Goal: Find specific page/section: Find specific page/section

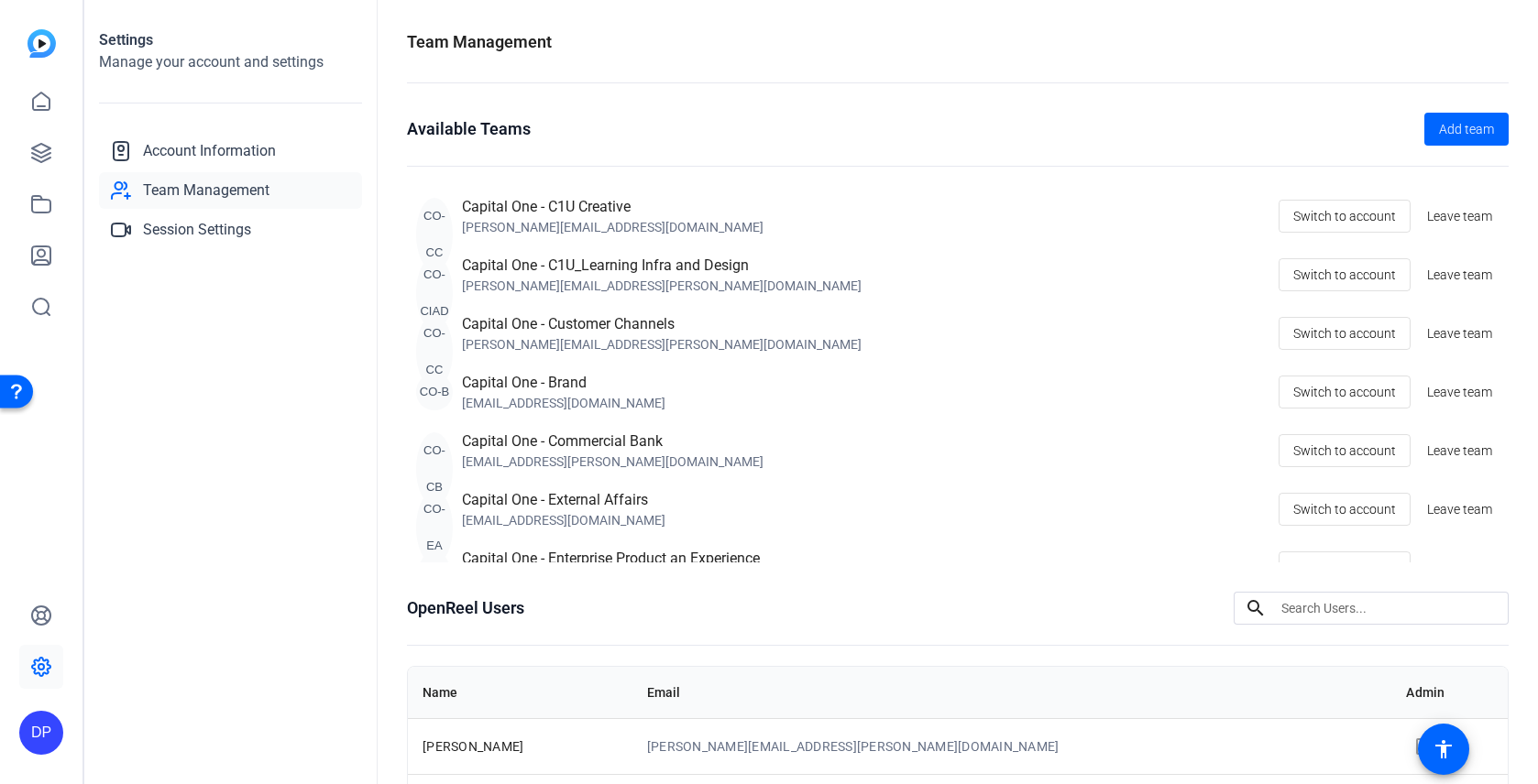
scroll to position [186, 0]
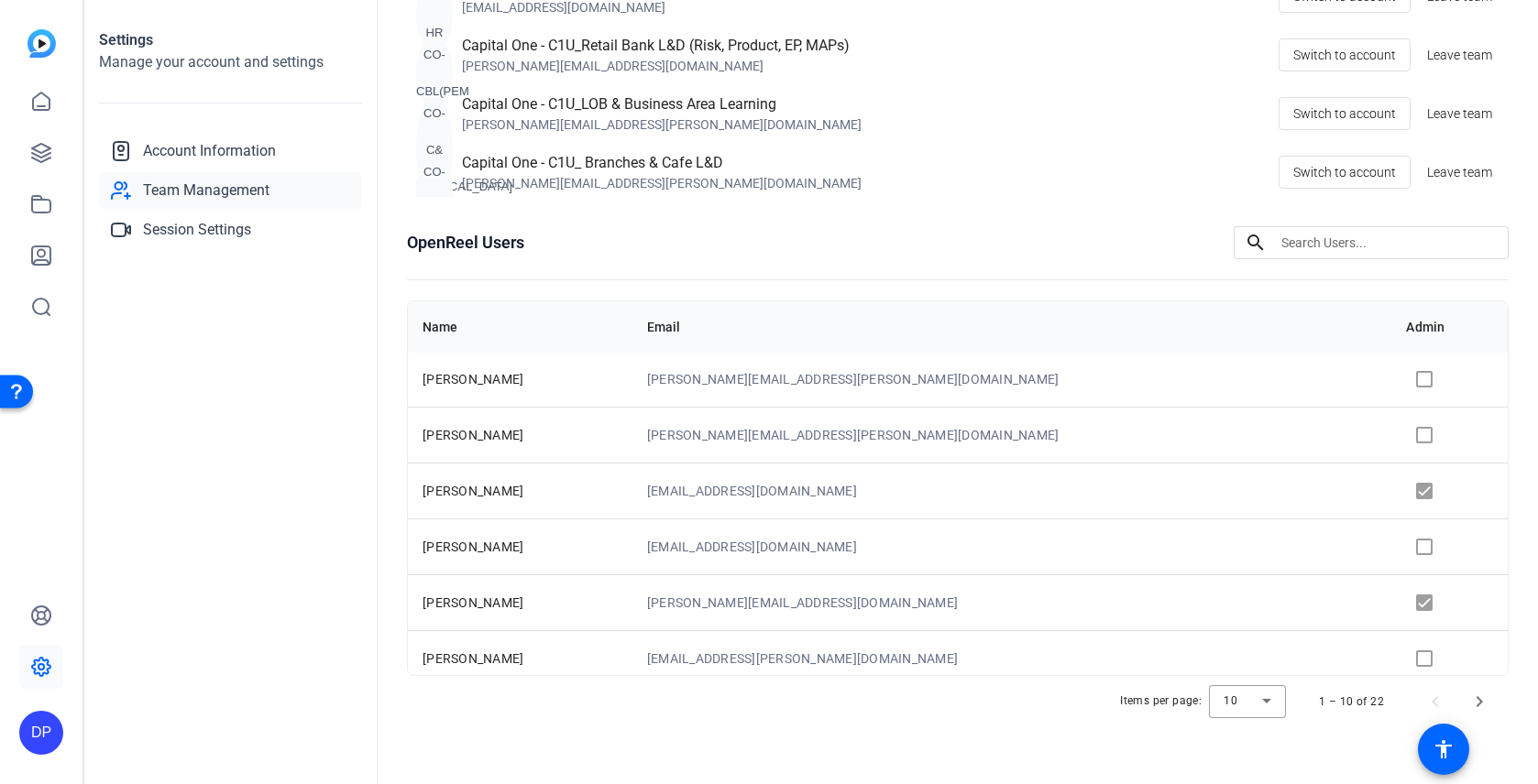
scroll to position [328, 0]
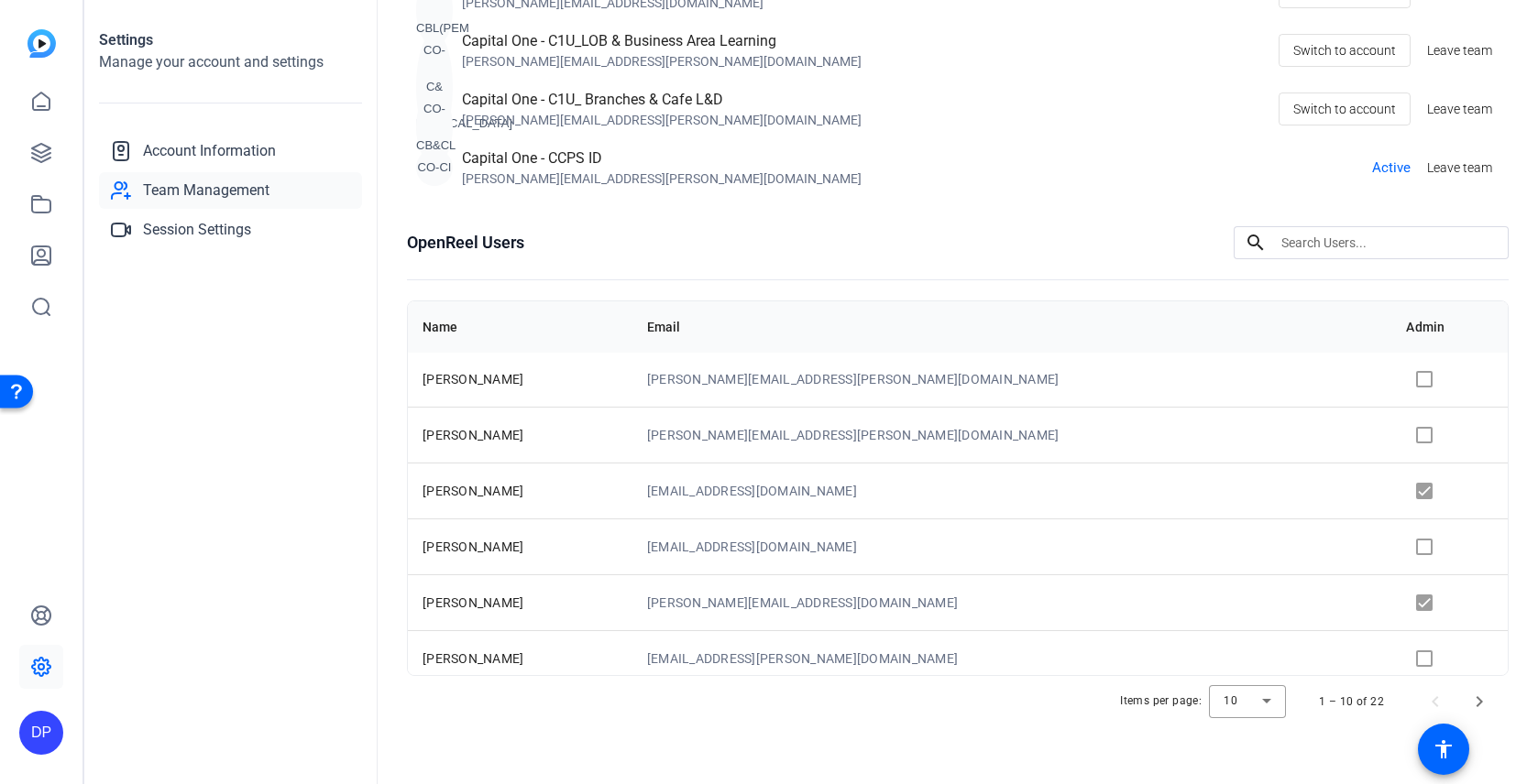
click at [589, 155] on div "Capital One - CCPS ID" at bounding box center [661, 158] width 399 height 22
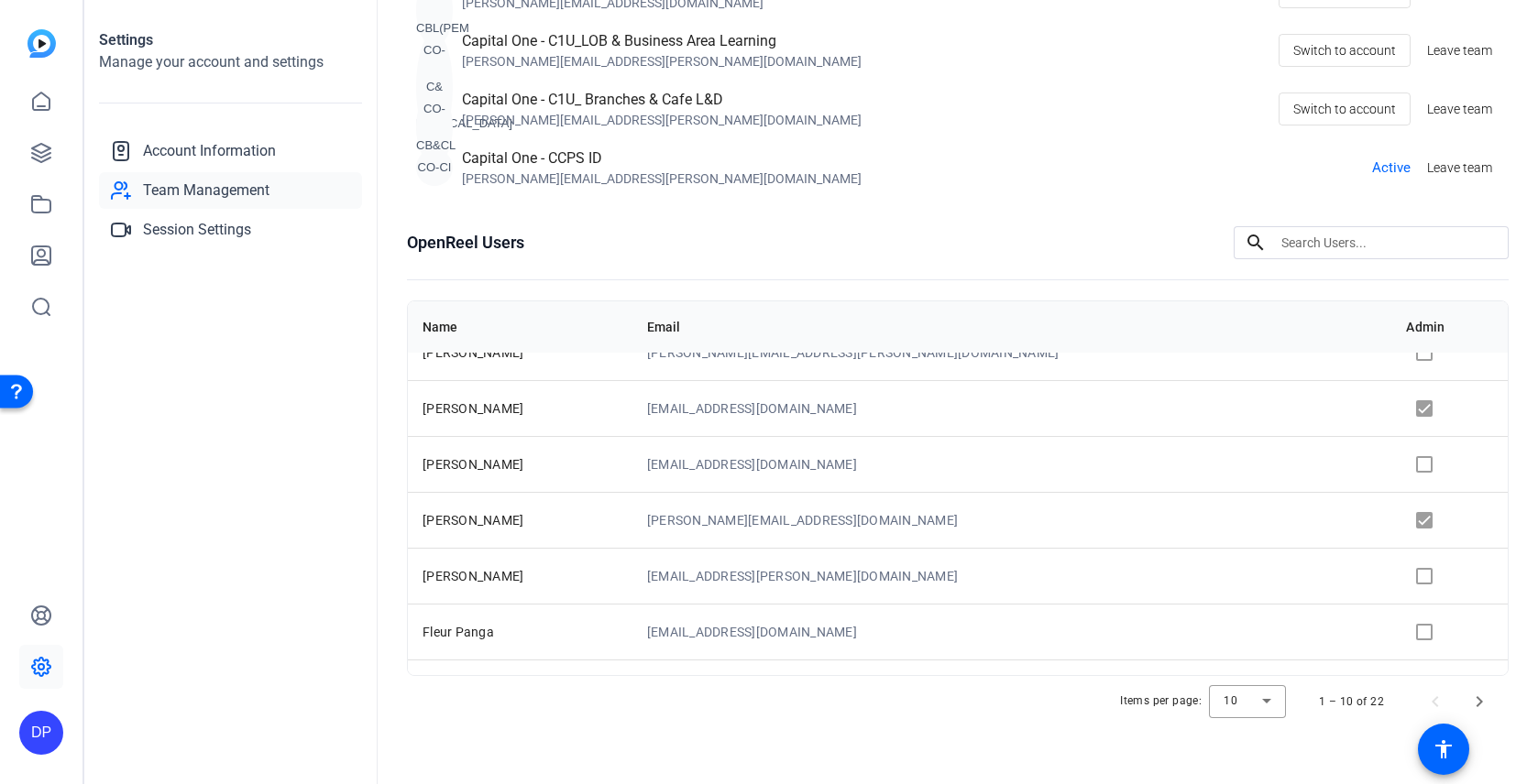
scroll to position [235, 0]
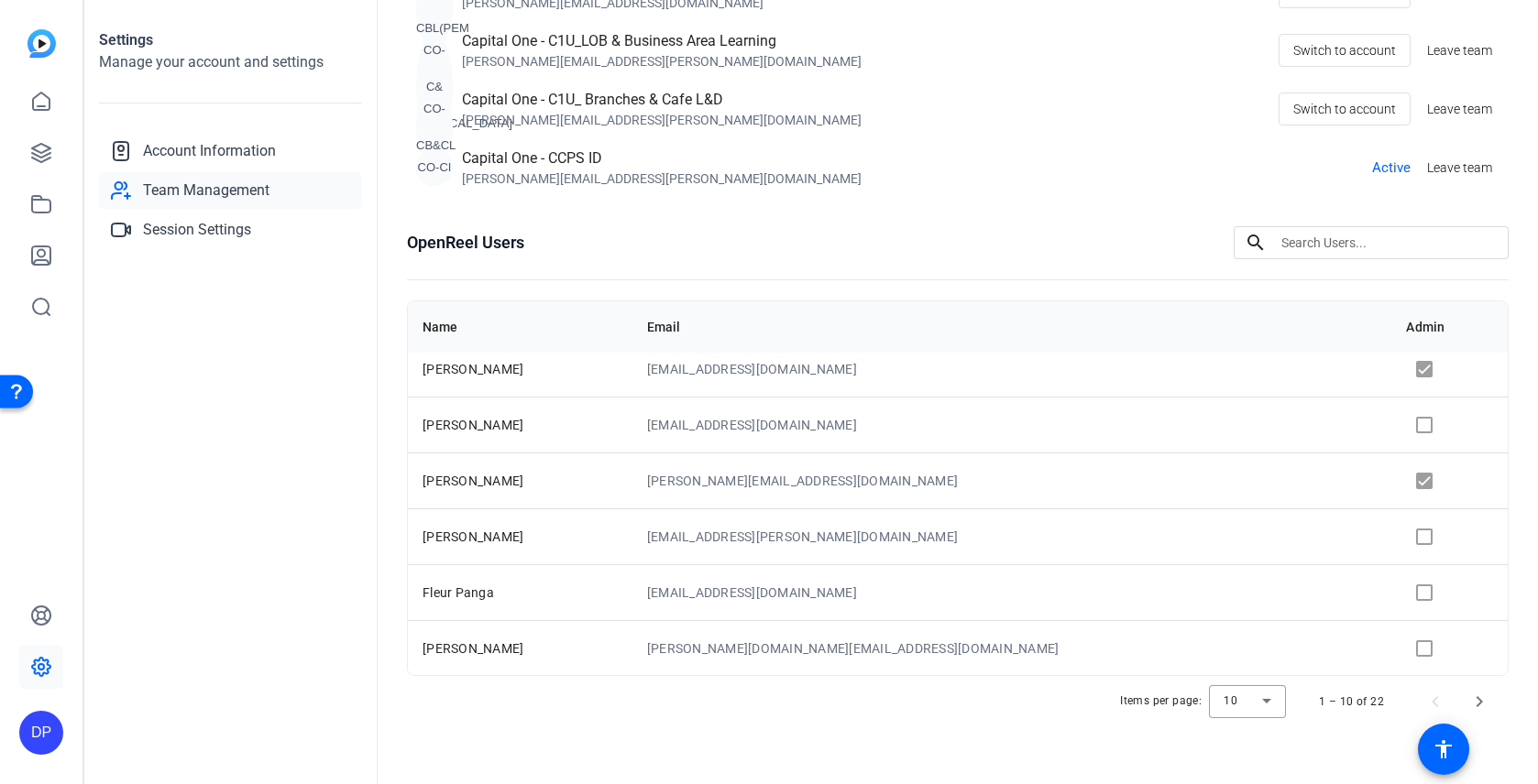
click at [632, 598] on td "Fleur Panga" at bounding box center [520, 593] width 224 height 56
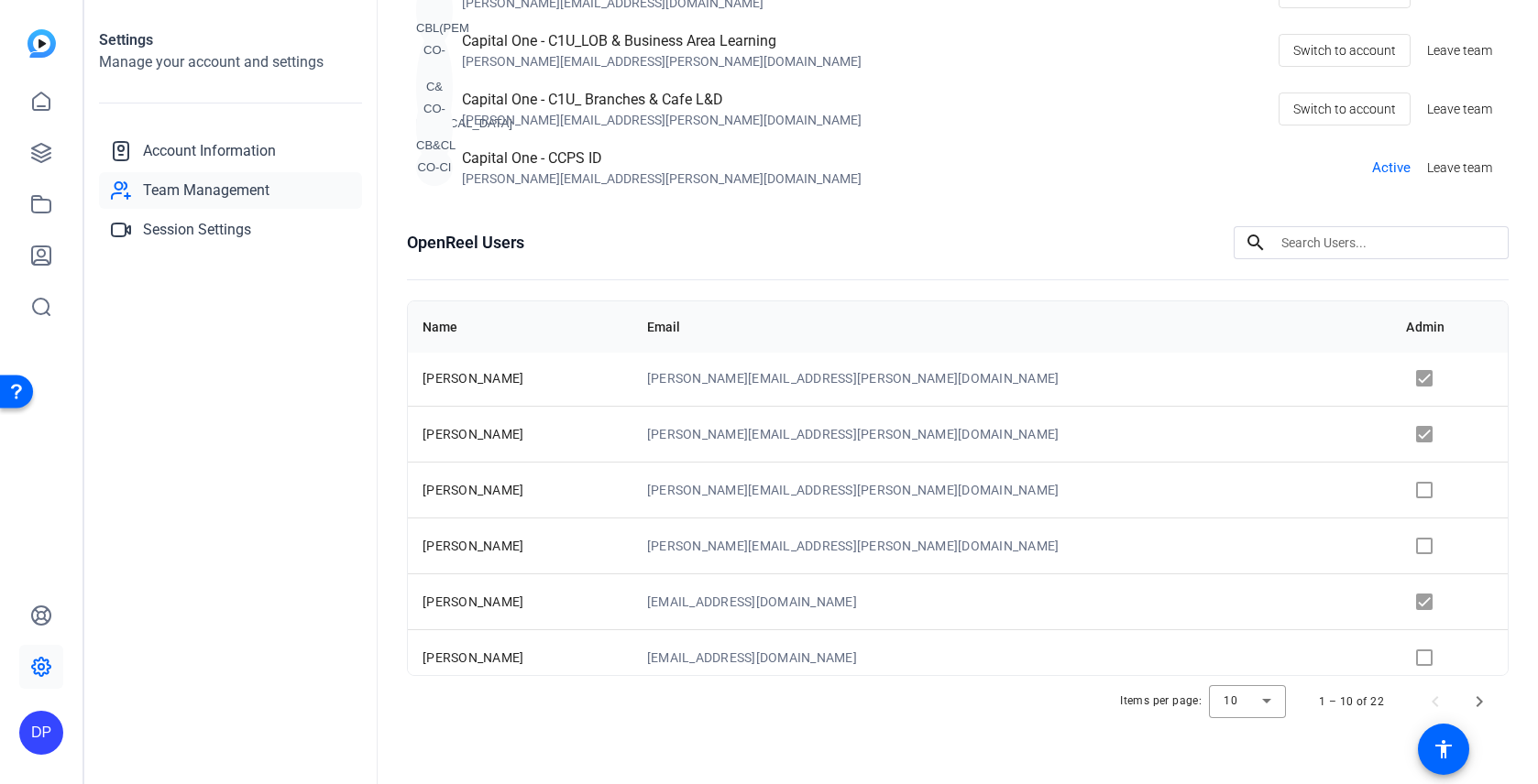
scroll to position [0, 0]
drag, startPoint x: 497, startPoint y: 372, endPoint x: 412, endPoint y: 373, distance: 85.0
click at [412, 373] on td "[PERSON_NAME]" at bounding box center [520, 381] width 224 height 56
copy span "[PERSON_NAME]"
drag, startPoint x: 623, startPoint y: 165, endPoint x: 551, endPoint y: 158, distance: 72.3
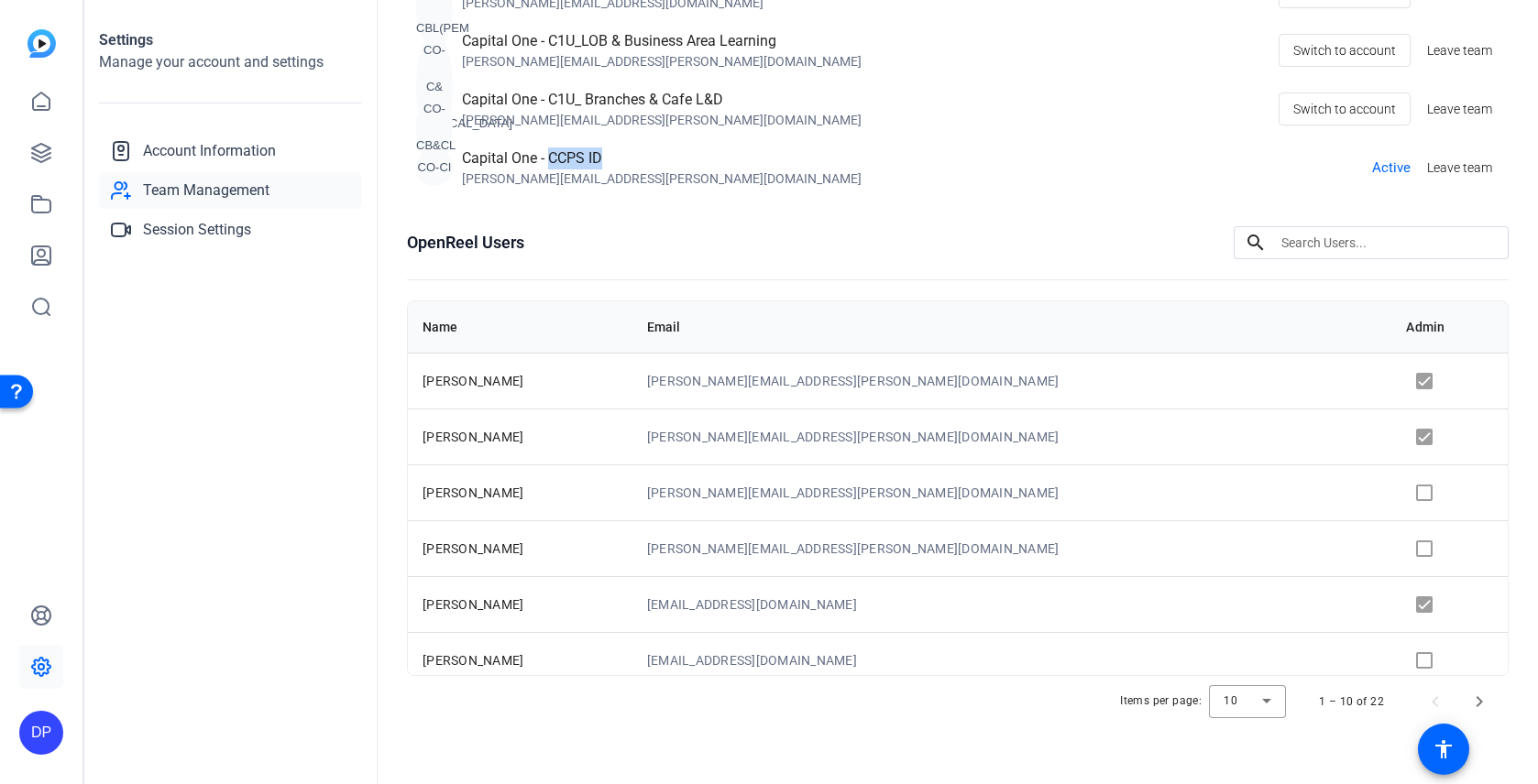
click at [551, 158] on div "Capital One - CCPS ID" at bounding box center [661, 158] width 399 height 22
copy div "CCPS ID"
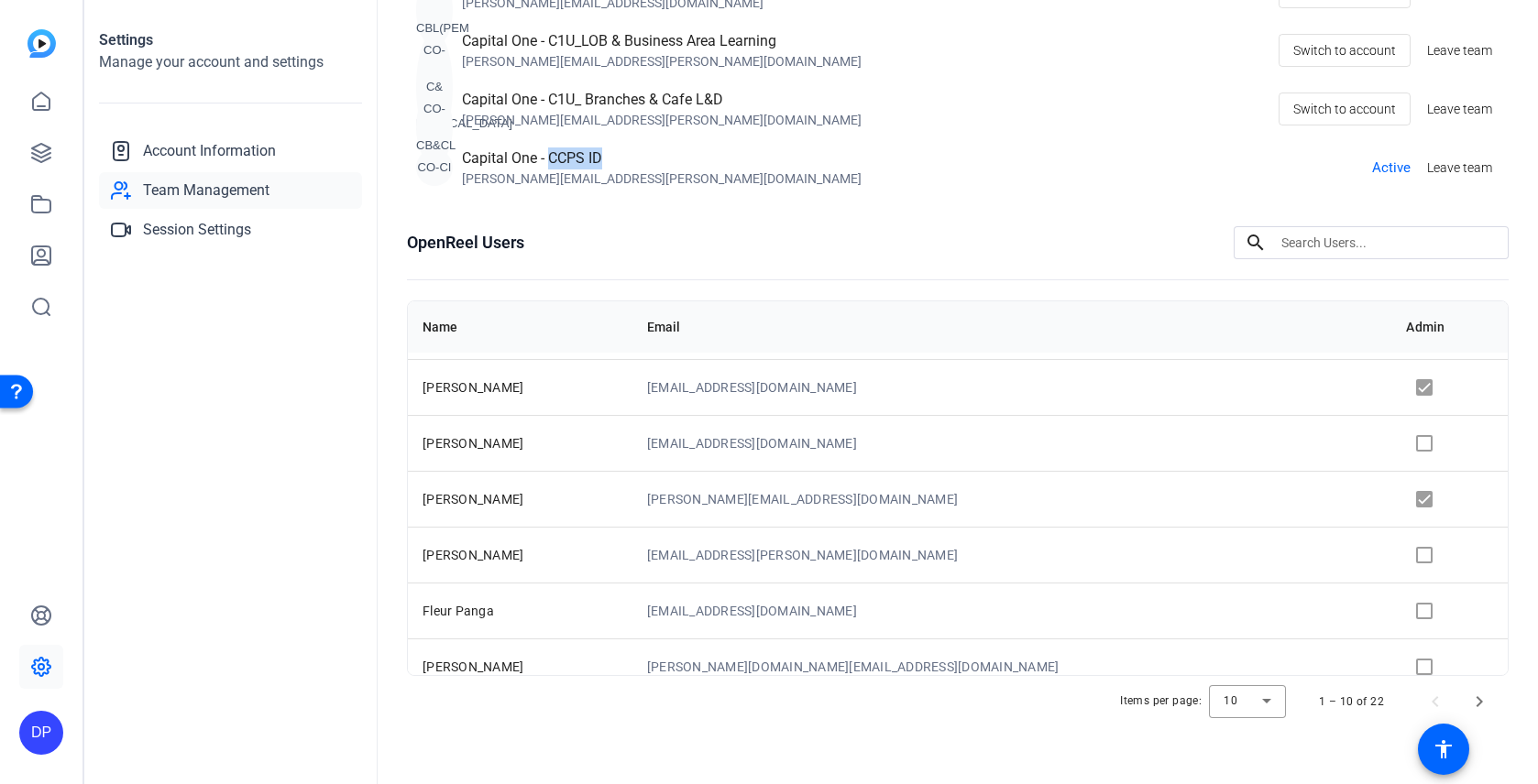
scroll to position [235, 0]
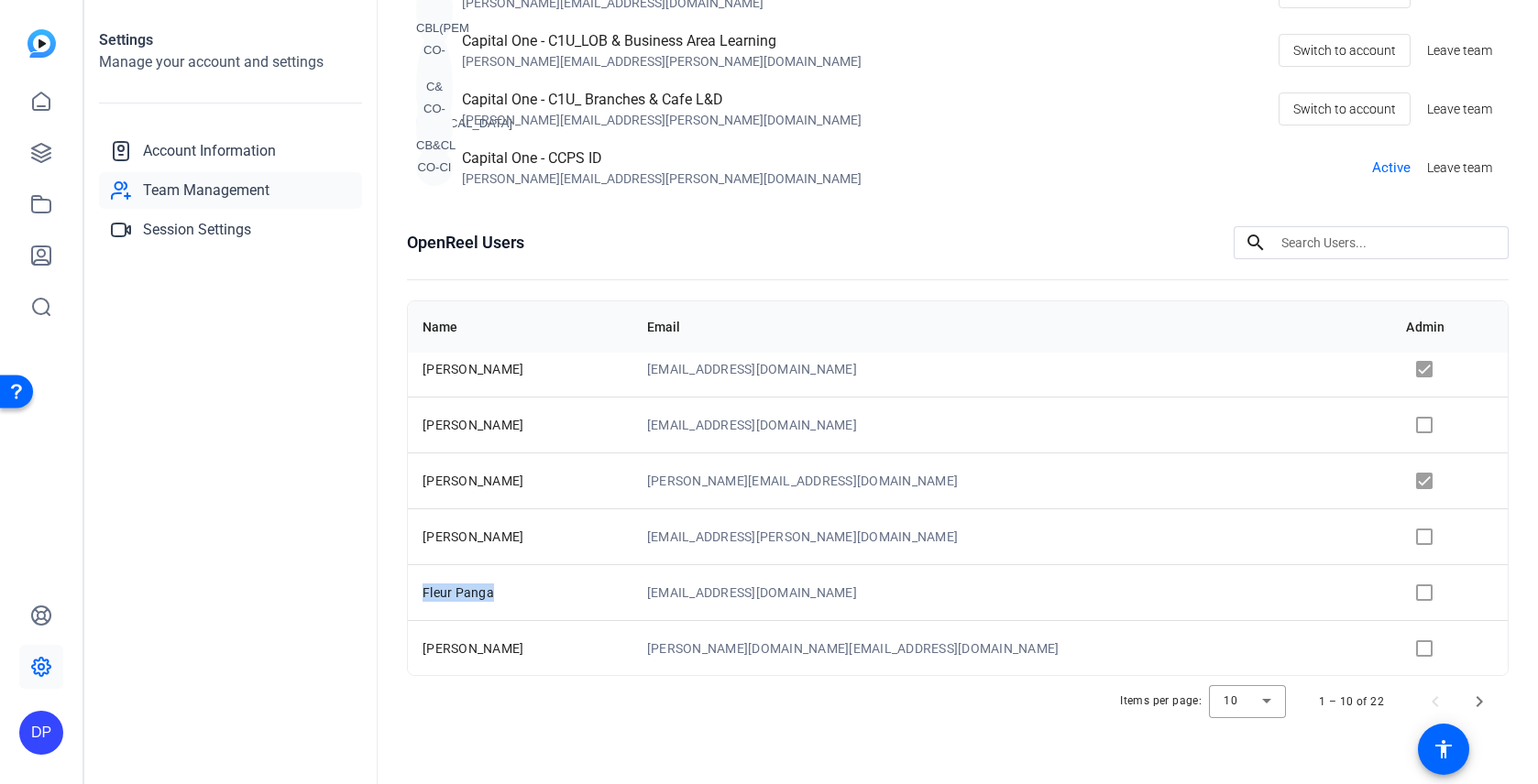
drag, startPoint x: 507, startPoint y: 586, endPoint x: 416, endPoint y: 588, distance: 91.0
click at [416, 588] on td "Fleur Panga" at bounding box center [520, 593] width 224 height 56
copy span "Fleur Panga"
